Goal: Information Seeking & Learning: Learn about a topic

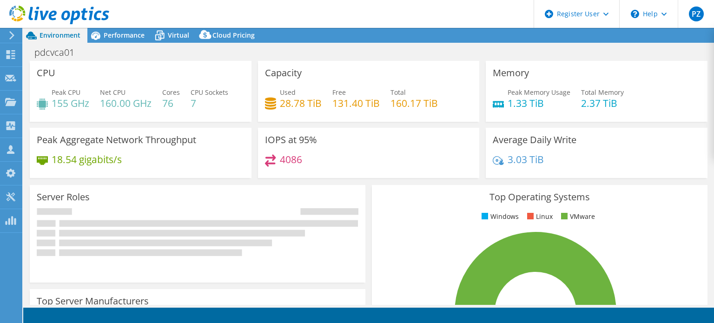
select select "USD"
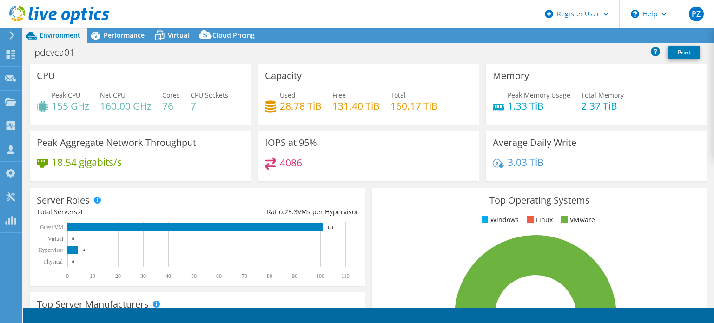
select select "[GEOGRAPHIC_DATA]"
select select "AUD"
drag, startPoint x: 538, startPoint y: 102, endPoint x: 544, endPoint y: 104, distance: 6.3
click at [544, 104] on div "Peak Memory Usage 1.33 TiB" at bounding box center [539, 100] width 63 height 21
click at [544, 104] on h4 "1.33 TiB" at bounding box center [539, 106] width 63 height 10
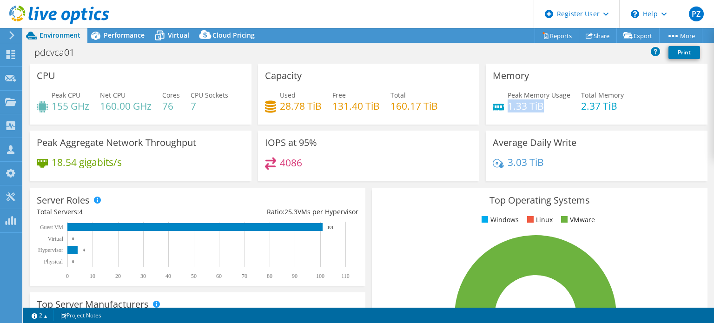
drag, startPoint x: 541, startPoint y: 107, endPoint x: 503, endPoint y: 112, distance: 38.5
click at [508, 111] on h4 "1.33 TiB" at bounding box center [539, 106] width 63 height 10
drag, startPoint x: 277, startPoint y: 107, endPoint x: 312, endPoint y: 106, distance: 35.4
click at [312, 106] on div "Used 28.78 TiB" at bounding box center [293, 100] width 57 height 21
click at [318, 106] on h4 "28.78 TiB" at bounding box center [301, 106] width 42 height 10
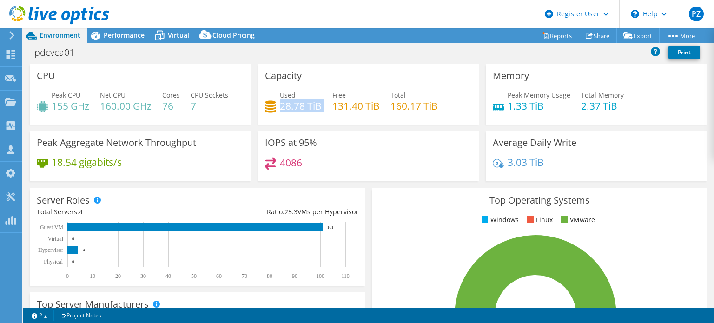
drag, startPoint x: 320, startPoint y: 106, endPoint x: 278, endPoint y: 109, distance: 42.9
click at [278, 109] on div "Used 28.78 TiB Free 131.40 TiB Total 160.17 TiB" at bounding box center [369, 105] width 208 height 30
